Goal: Find specific page/section: Find specific page/section

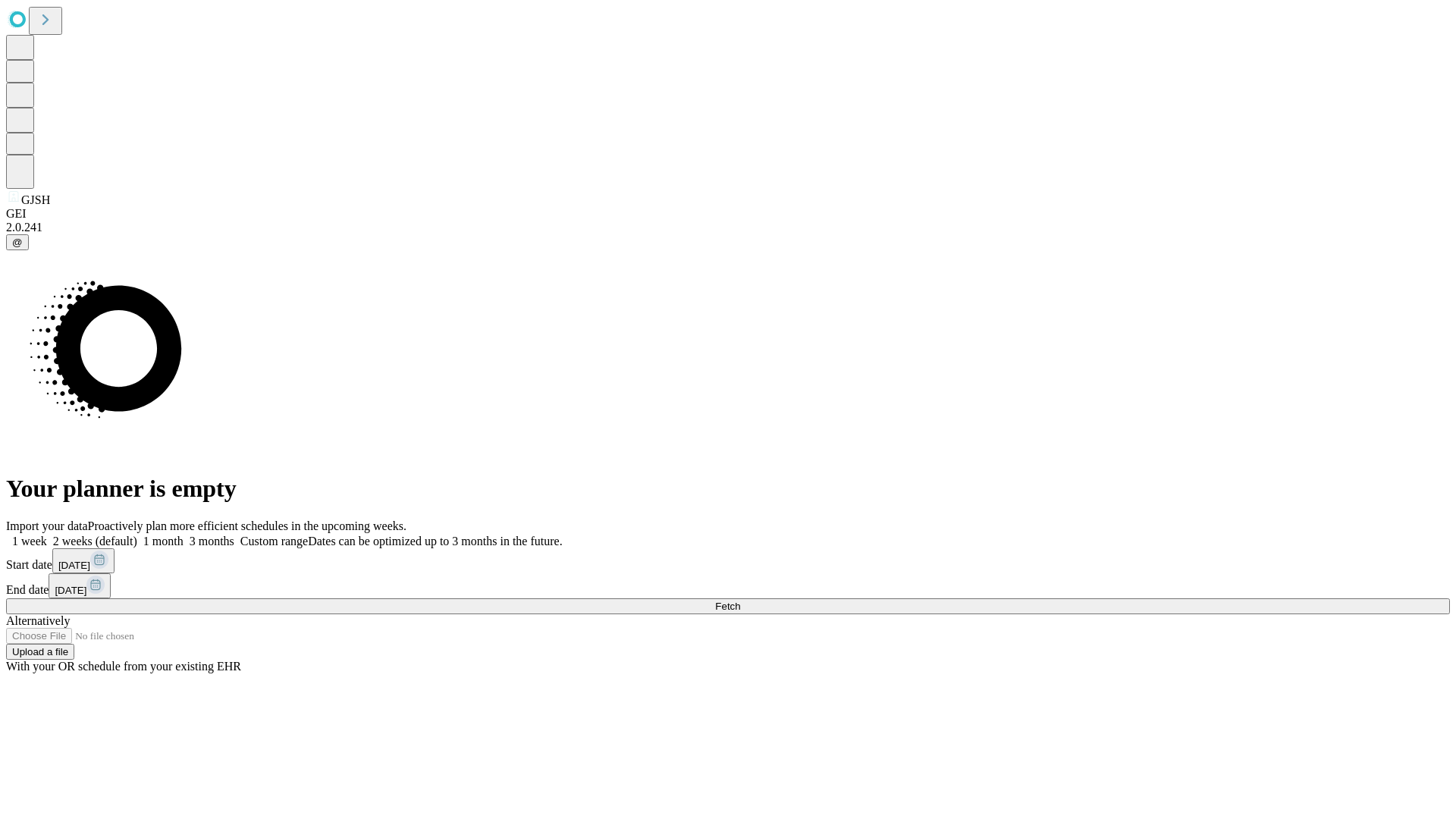
click at [740, 601] on span "Fetch" at bounding box center [727, 607] width 25 height 12
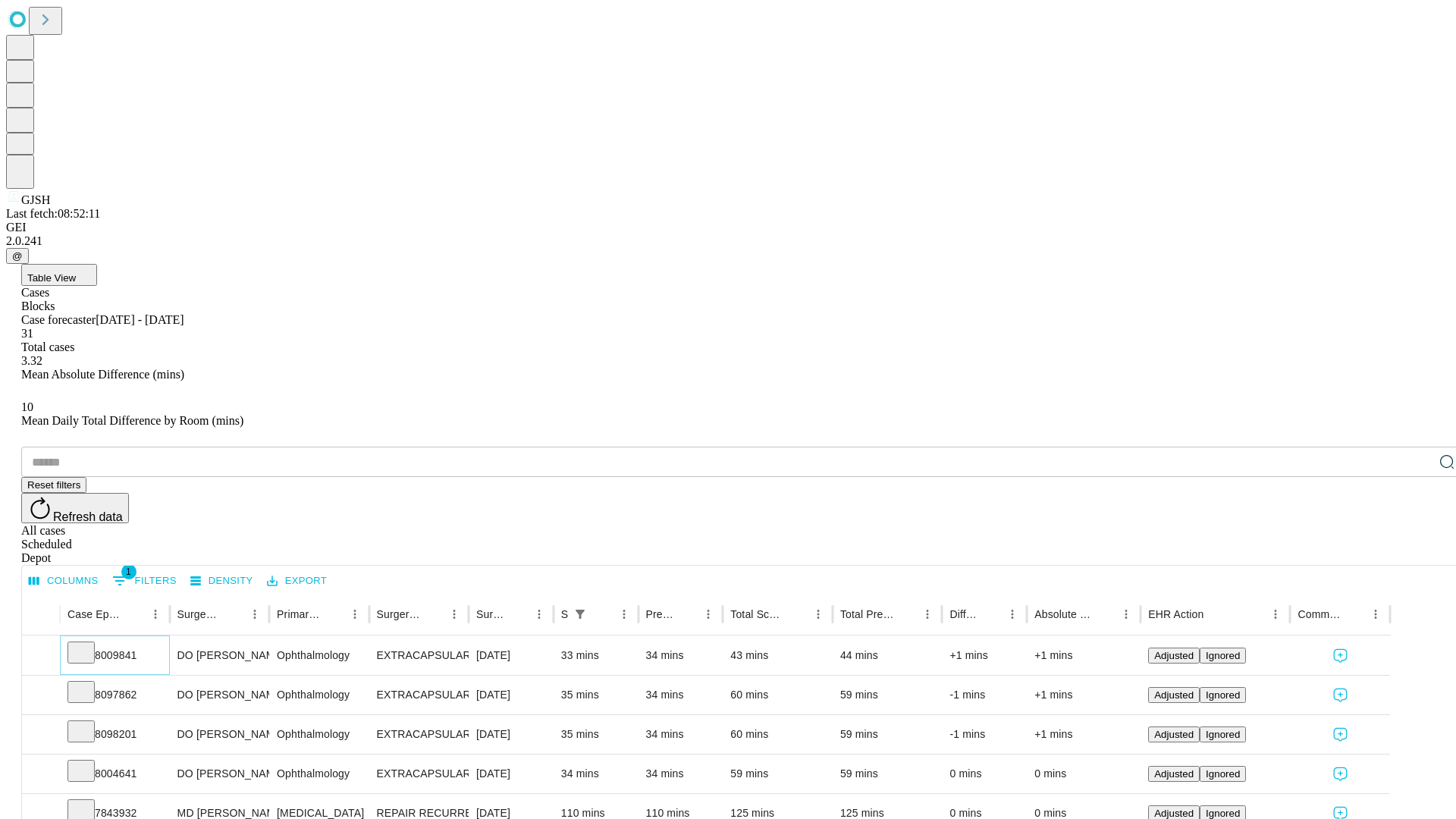
click at [88, 644] on icon at bounding box center [81, 651] width 15 height 15
